Goal: Transaction & Acquisition: Purchase product/service

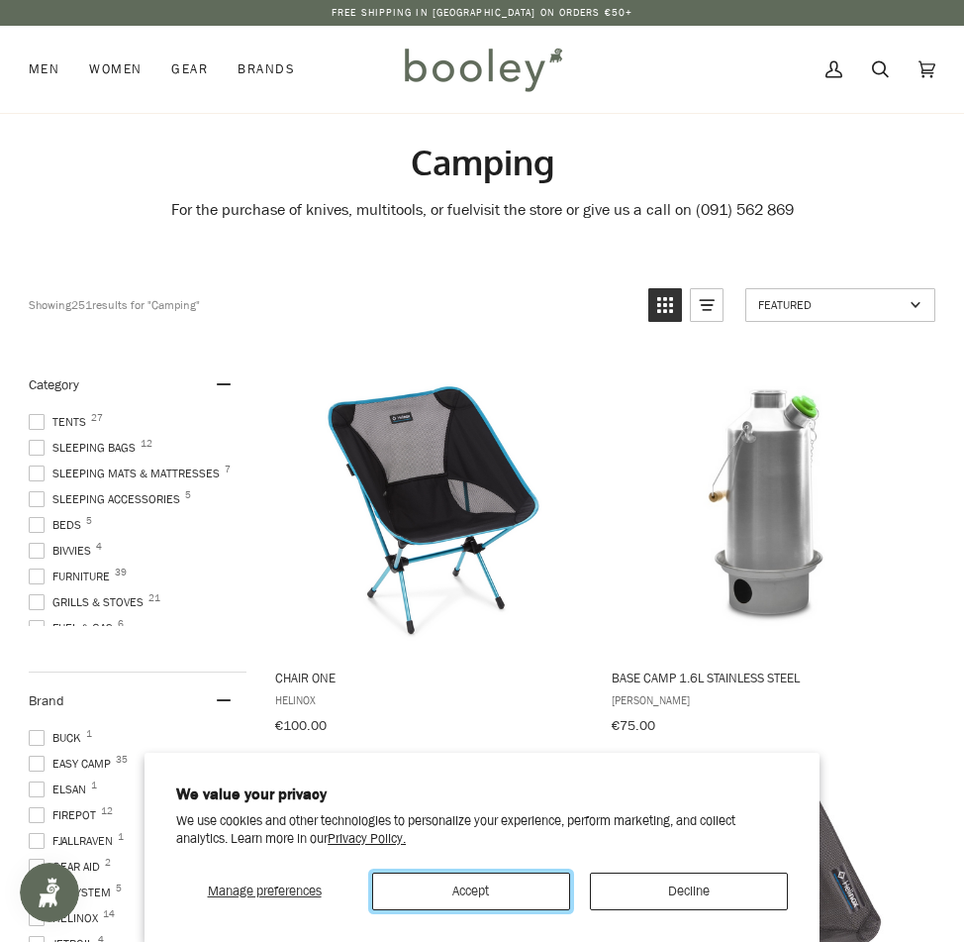
click at [526, 890] on button "Accept" at bounding box center [471, 891] width 198 height 38
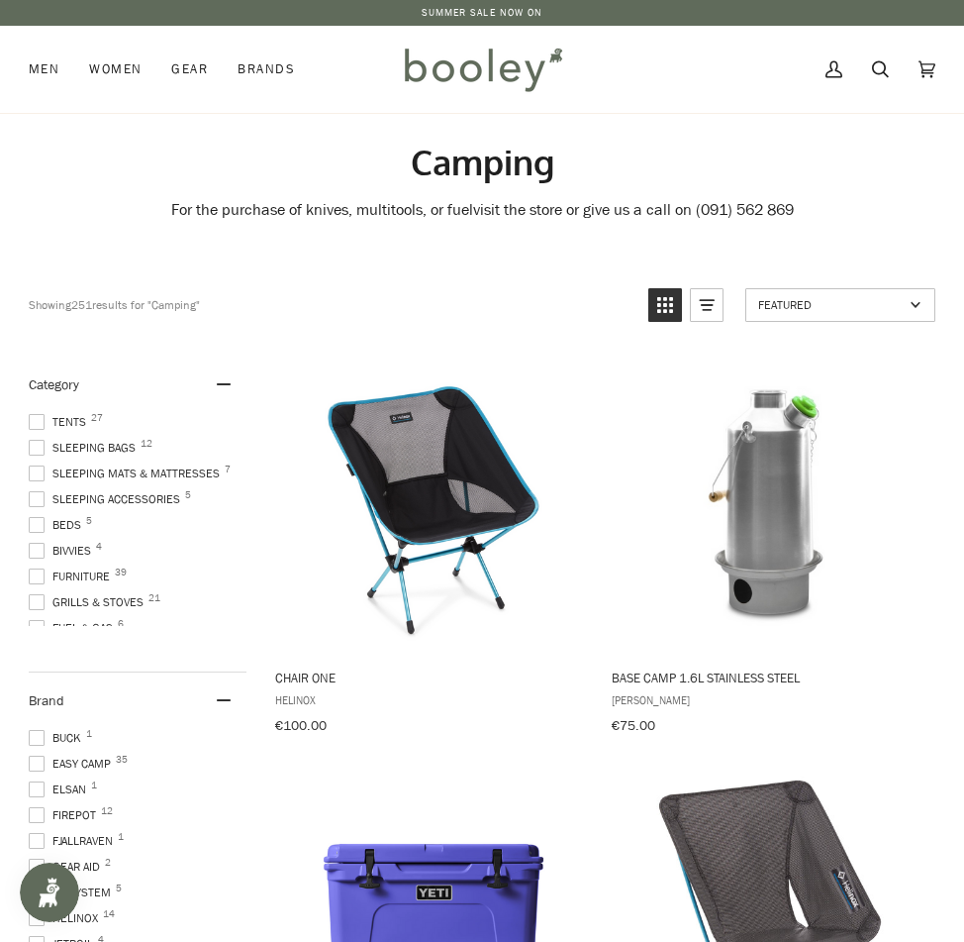
click at [40, 420] on span at bounding box center [37, 422] width 16 height 16
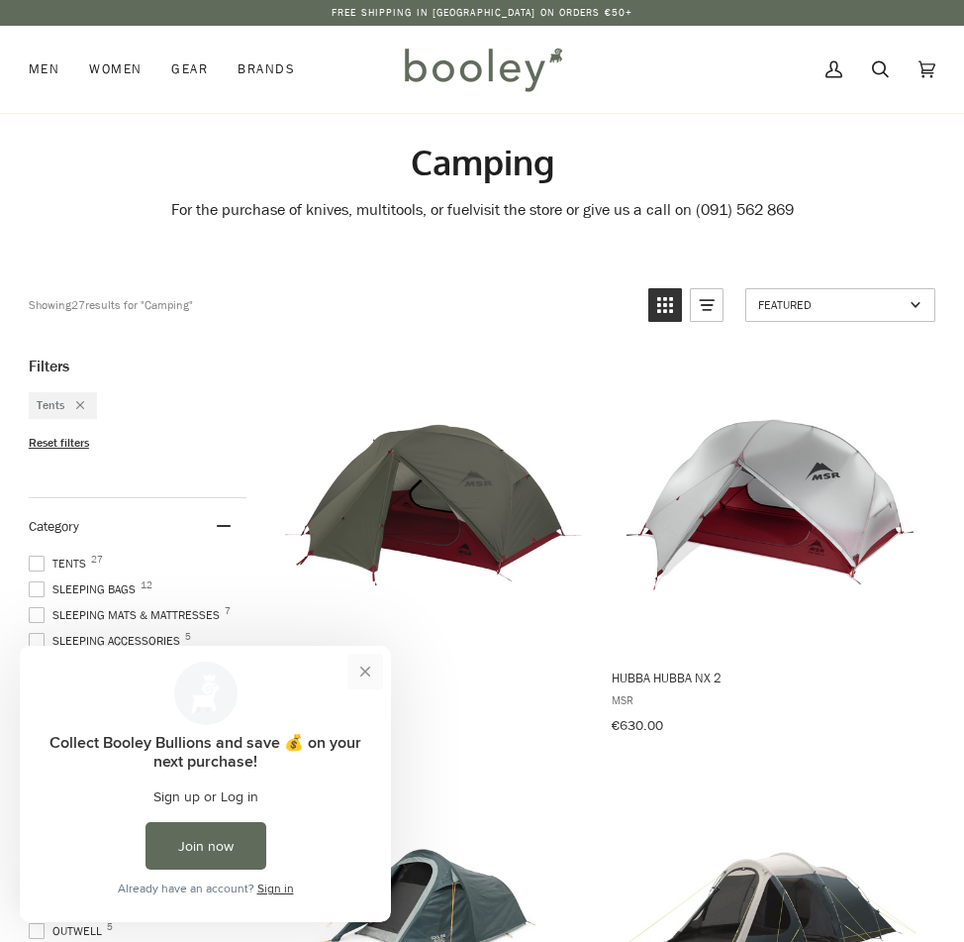
click at [364, 666] on button "Close prompt" at bounding box center [366, 672] width 36 height 36
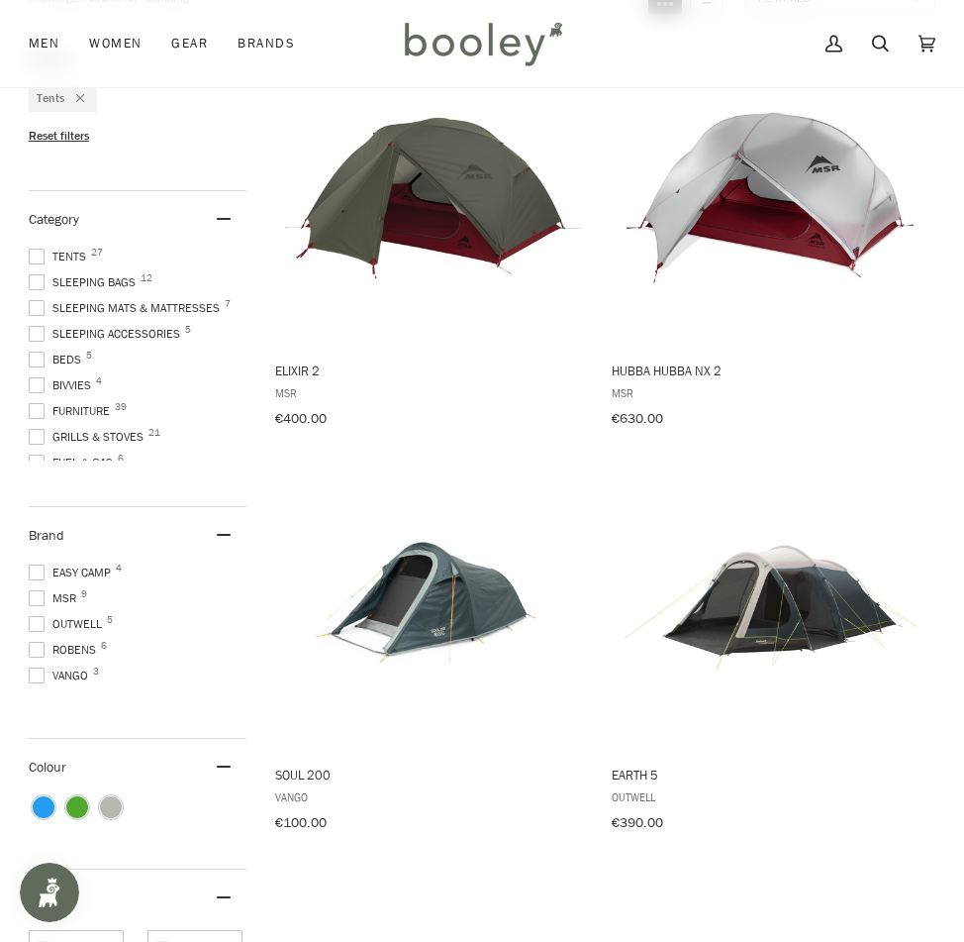
scroll to position [326, 0]
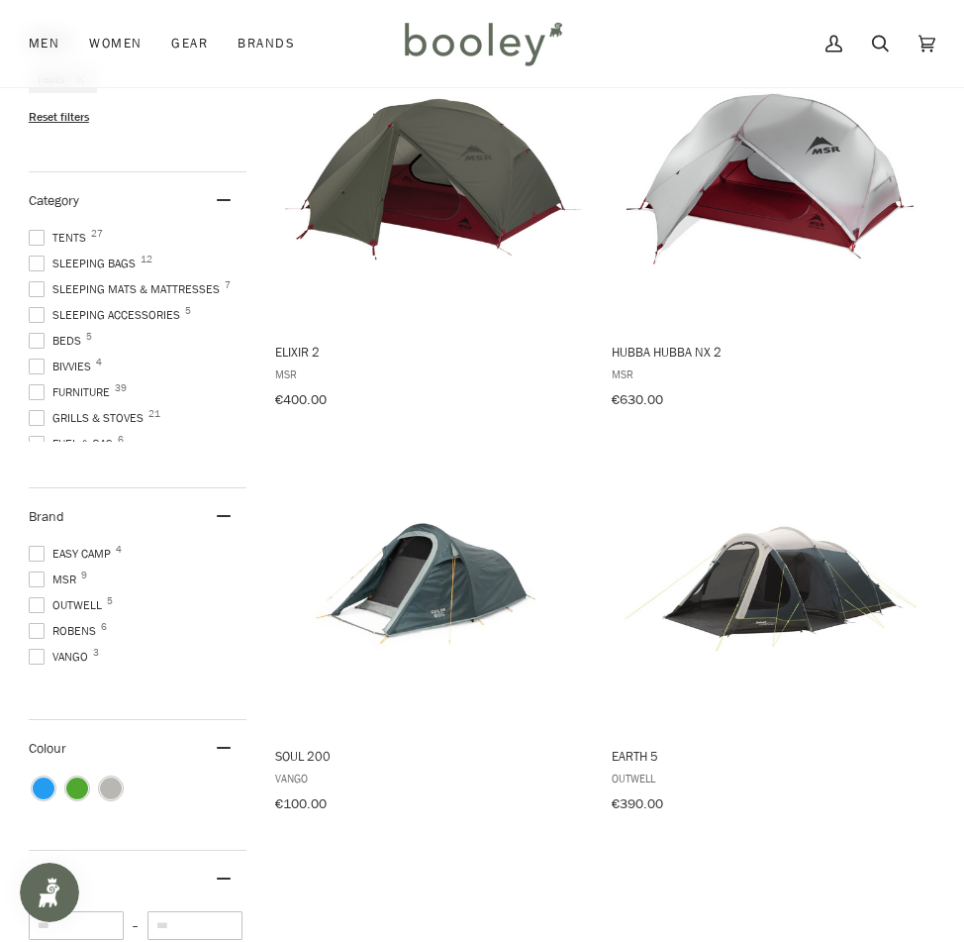
click at [38, 649] on span at bounding box center [37, 657] width 16 height 16
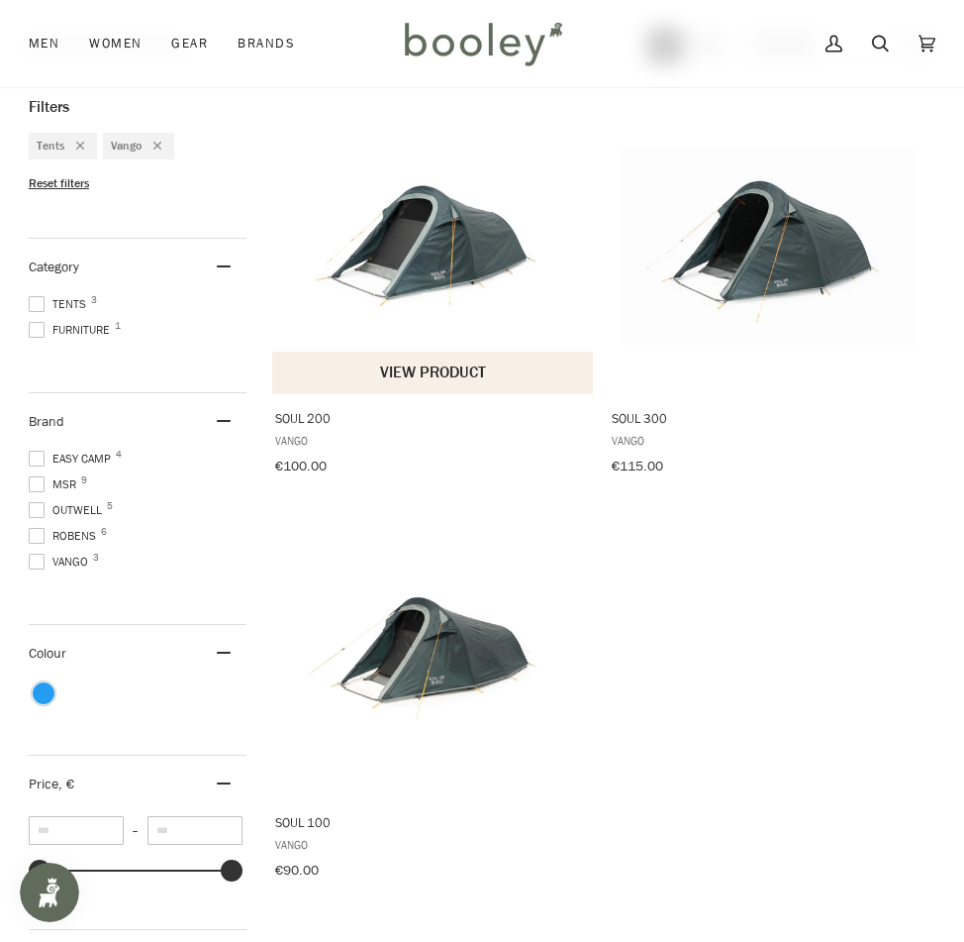
scroll to position [297, 0]
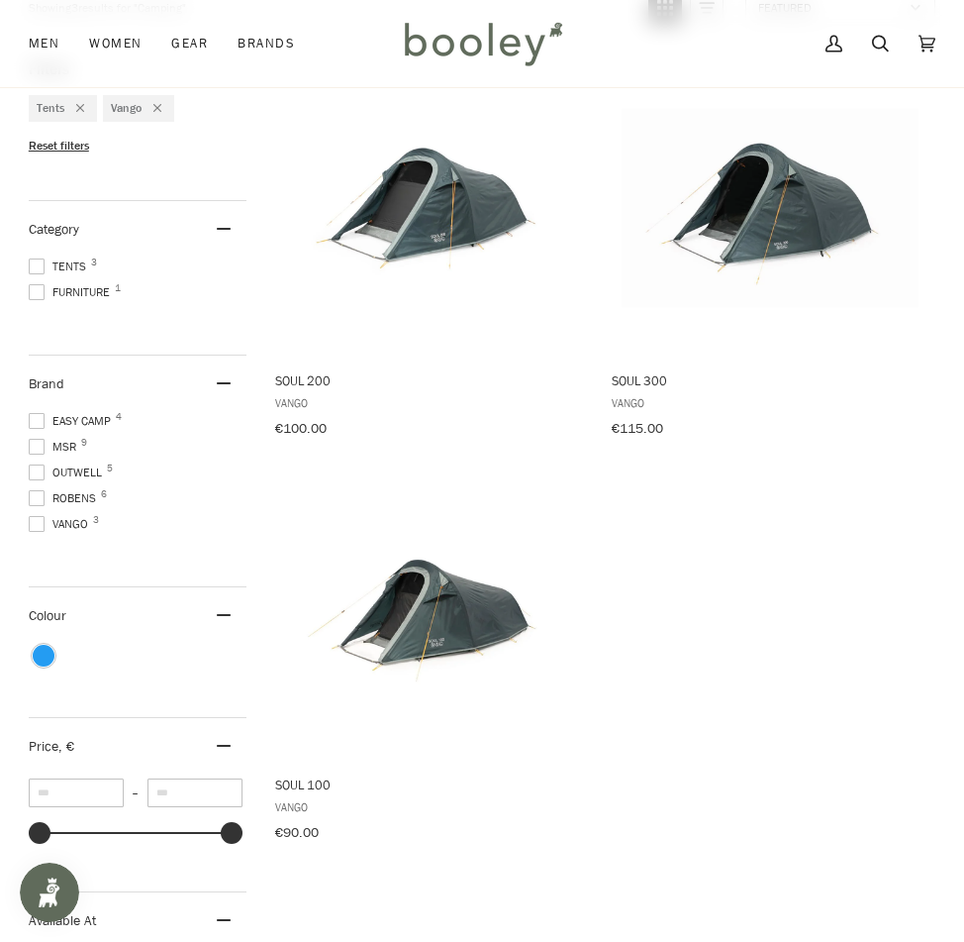
click at [40, 519] on span at bounding box center [37, 524] width 16 height 16
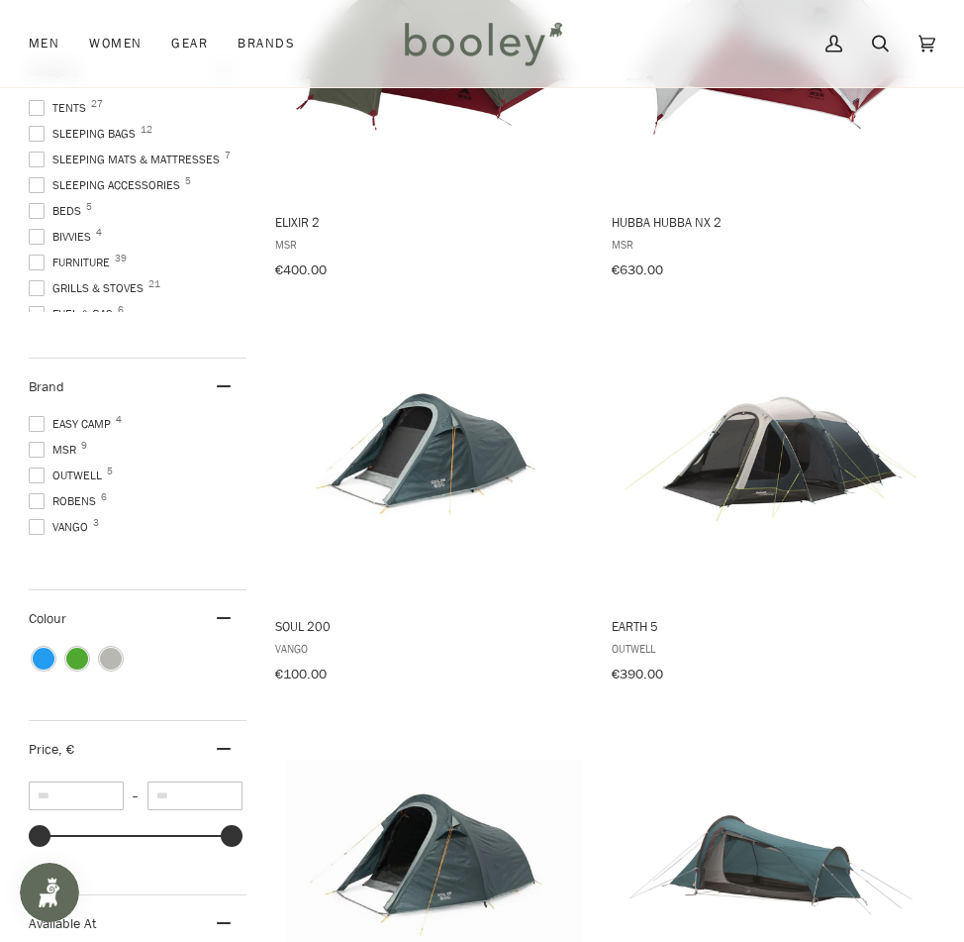
scroll to position [532, 0]
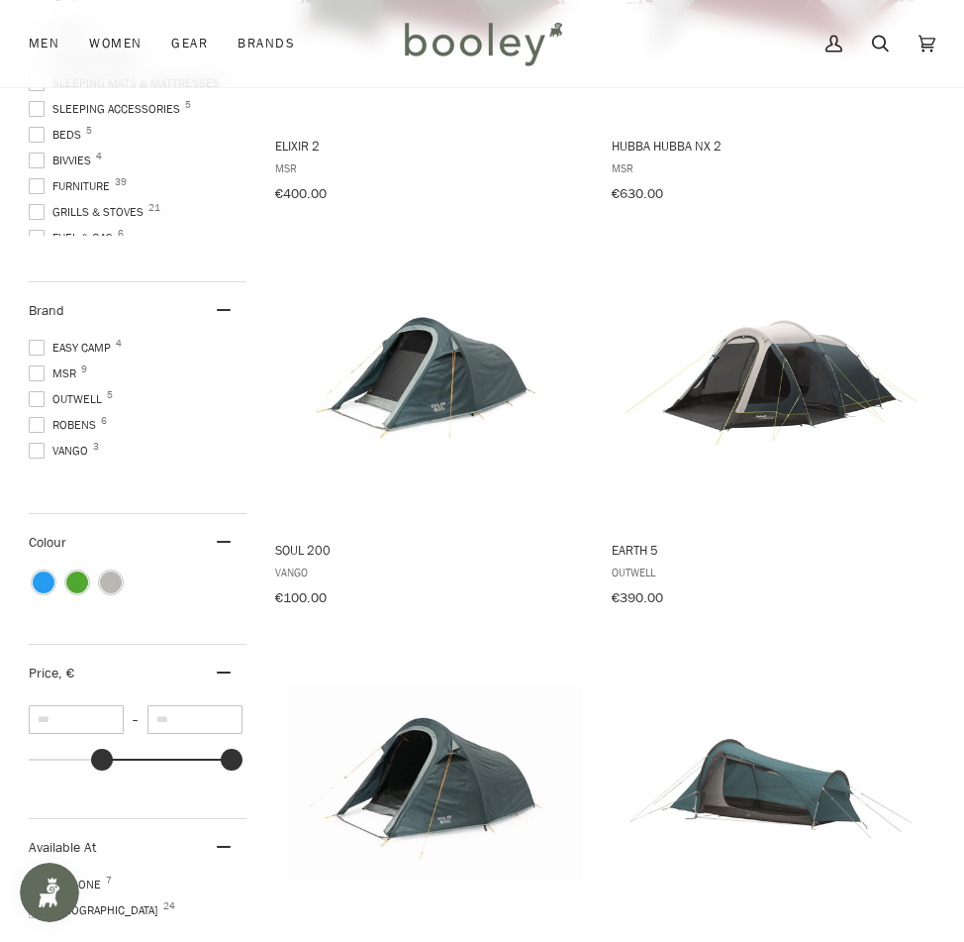
type input "***"
drag, startPoint x: 40, startPoint y: 749, endPoint x: 103, endPoint y: 755, distance: 63.7
click at [103, 755] on div at bounding box center [103, 760] width 22 height 22
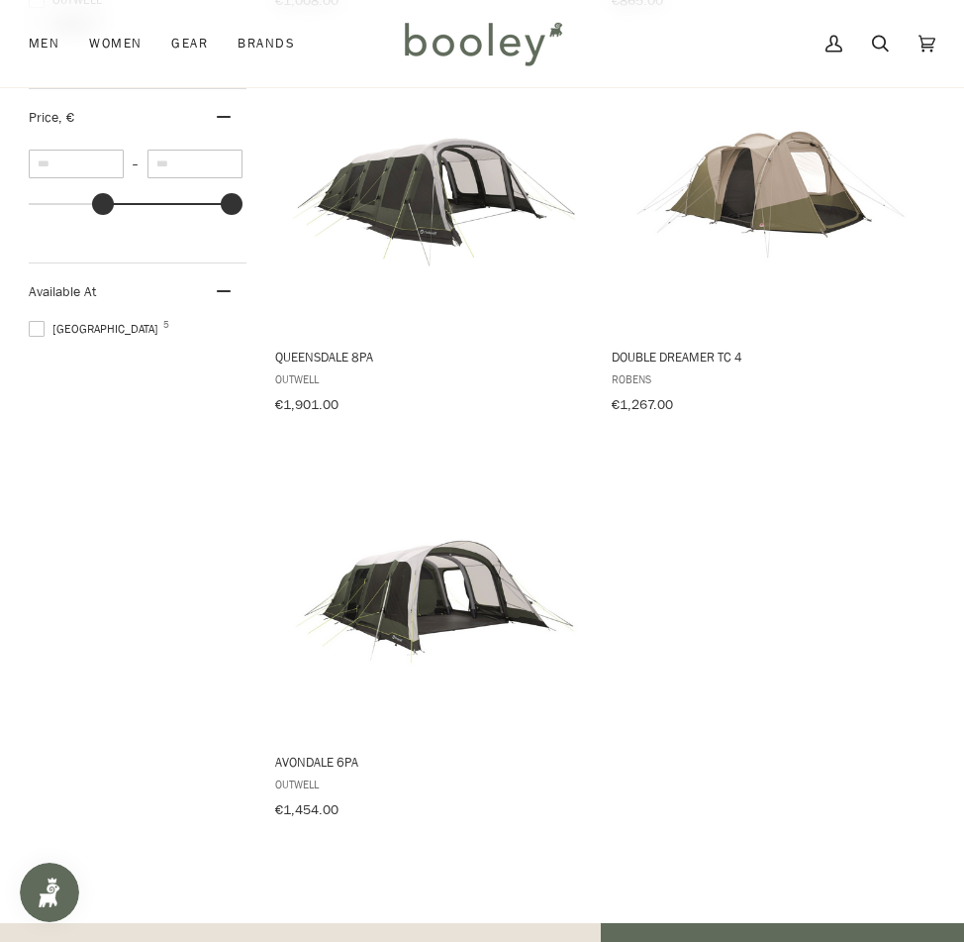
scroll to position [712, 0]
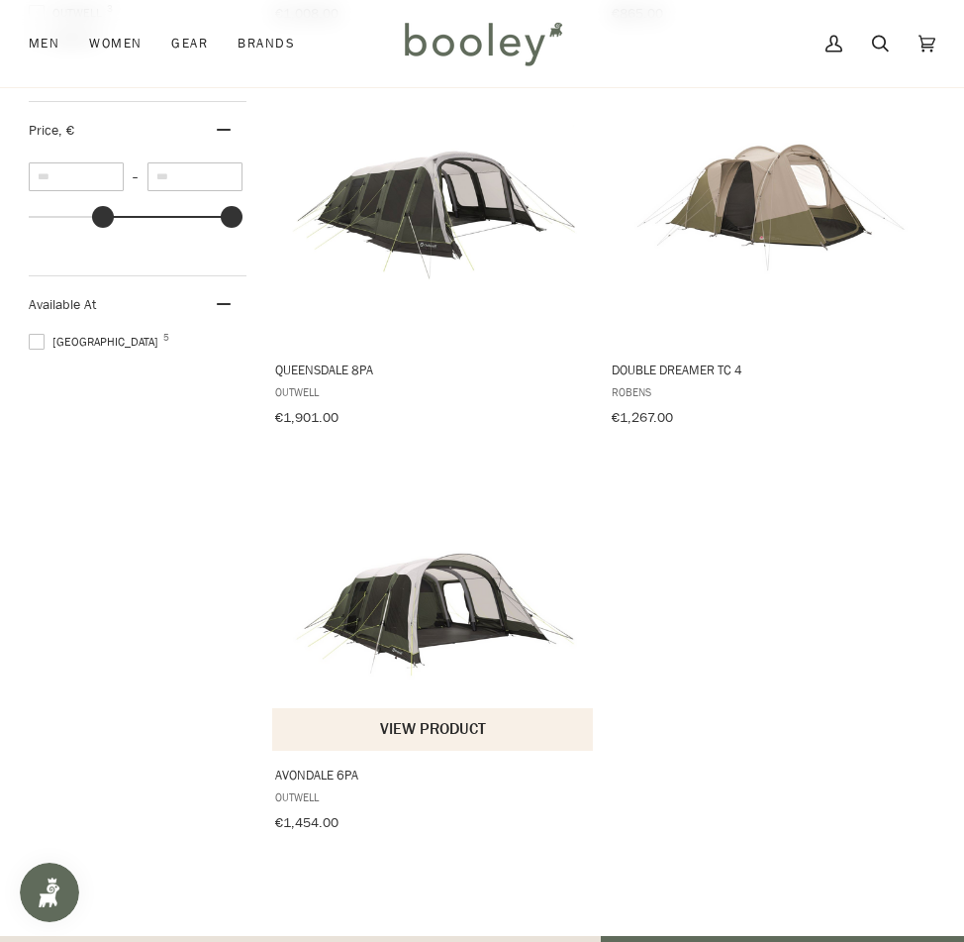
click at [456, 715] on button "View product" at bounding box center [433, 729] width 322 height 43
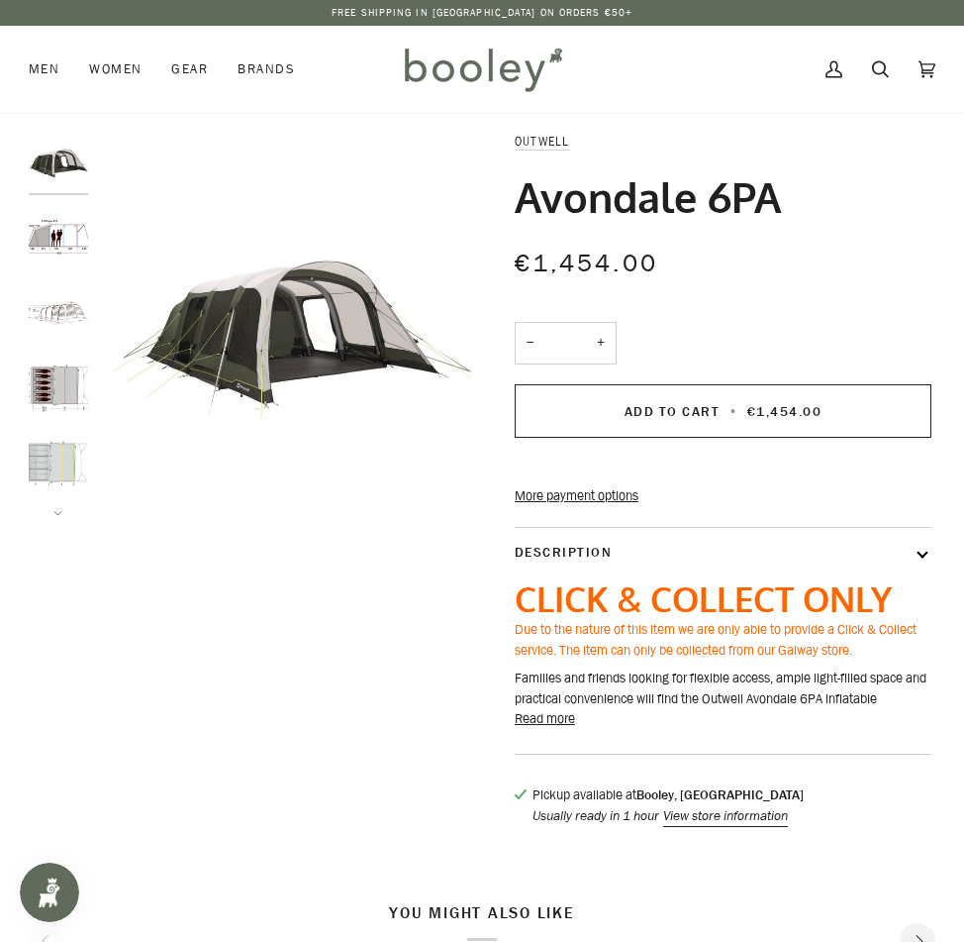
click at [65, 237] on img "Outwell Avondale 6PA - Booley Galway" at bounding box center [58, 236] width 59 height 59
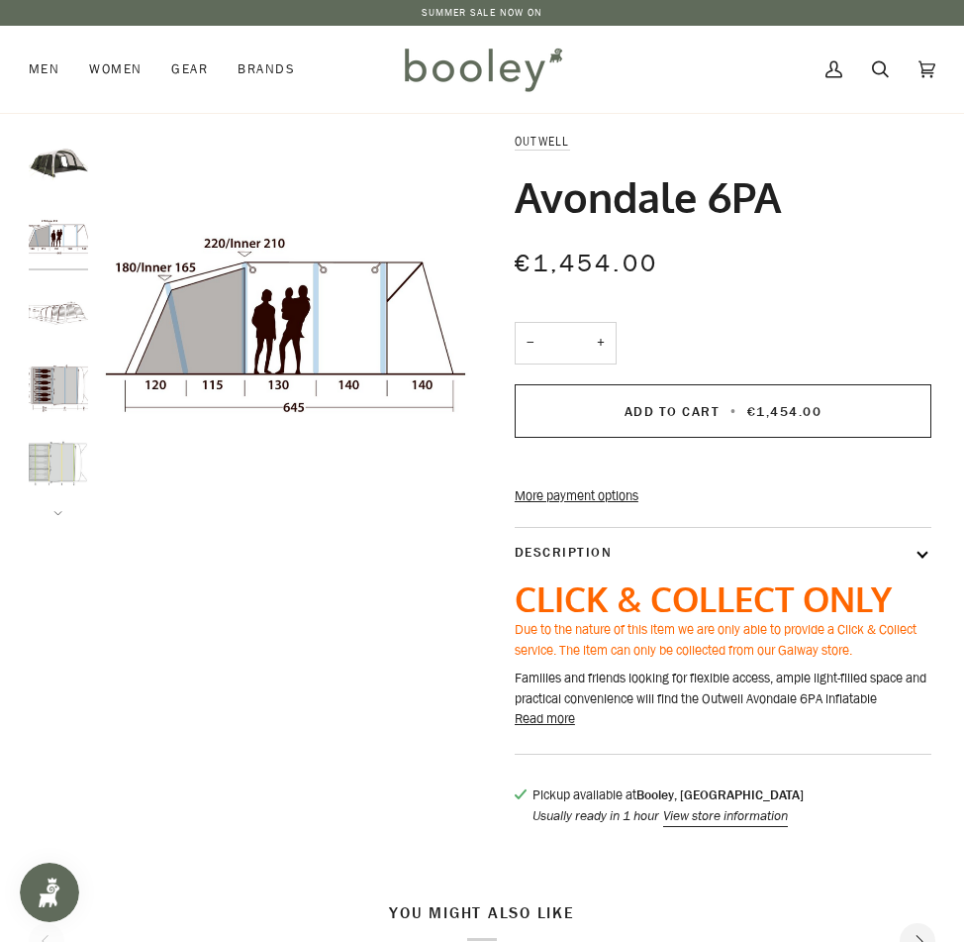
click at [554, 729] on button "Read more" at bounding box center [545, 719] width 60 height 20
